Goal: Transaction & Acquisition: Purchase product/service

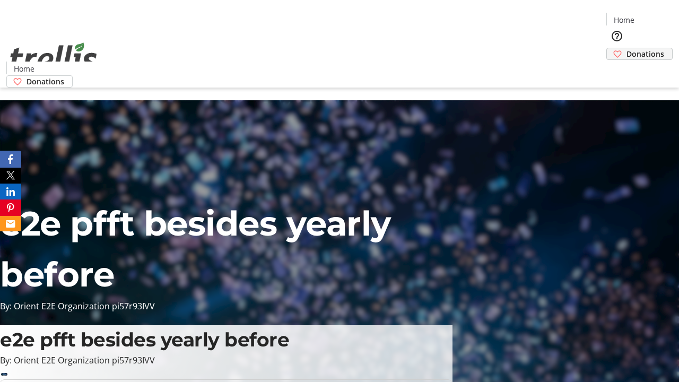
click at [627, 48] on span "Donations" at bounding box center [646, 53] width 38 height 11
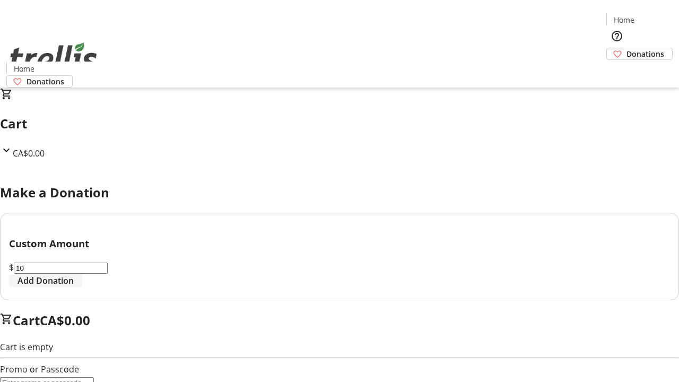
click at [74, 287] on span "Add Donation" at bounding box center [46, 280] width 56 height 13
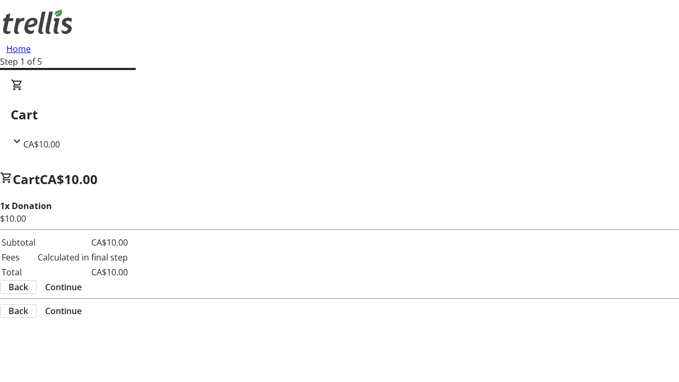
select select "CA"
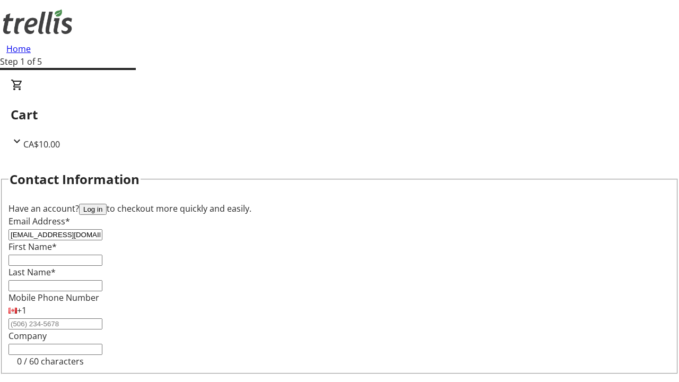
type input "[EMAIL_ADDRESS][DOMAIN_NAME]"
type input "Loyal"
type input "[PERSON_NAME]"
type input "[STREET_ADDRESS][PERSON_NAME]"
type input "Kelowna"
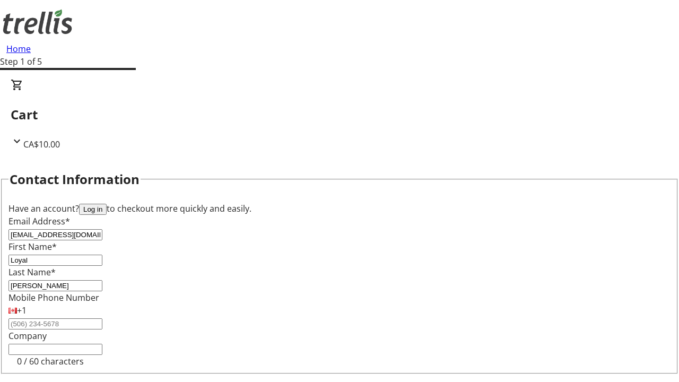
select select "BC"
type input "Kelowna"
type input "V1Y 0C2"
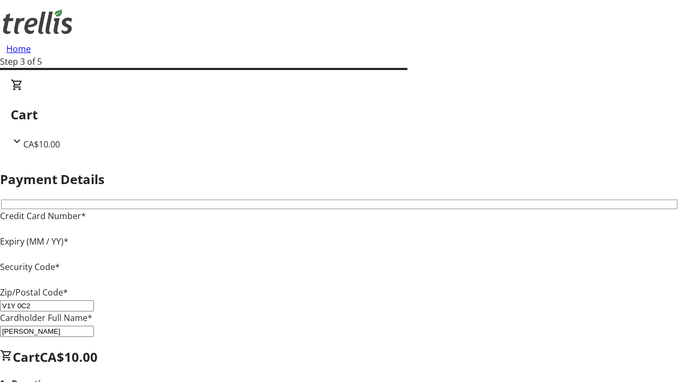
type input "V1Y 0C2"
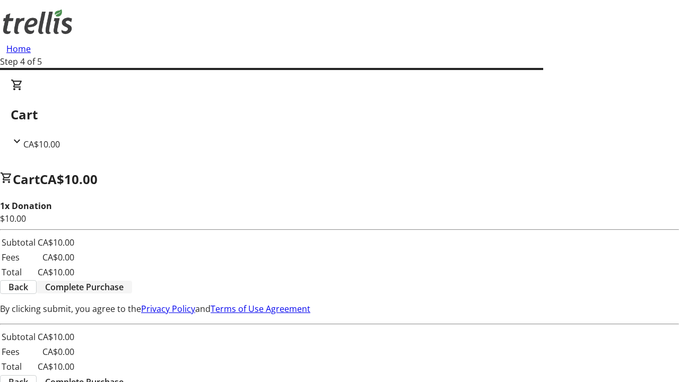
click at [124, 281] on span "Complete Purchase" at bounding box center [84, 287] width 79 height 13
